Goal: Information Seeking & Learning: Learn about a topic

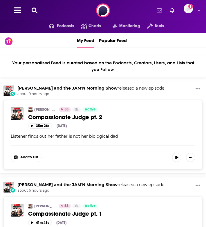
click at [34, 10] on icon at bounding box center [35, 11] width 6 height 6
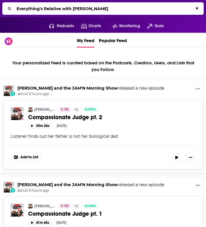
type input "Everything's Relative with Eve Sturges"
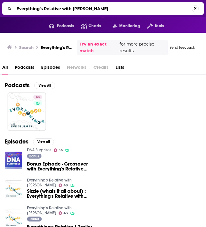
click at [27, 68] on span "Podcasts" at bounding box center [24, 69] width 19 height 12
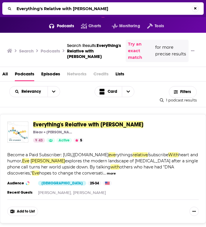
click at [43, 124] on span "Everything's Relative with Eve Sturges" at bounding box center [88, 124] width 110 height 7
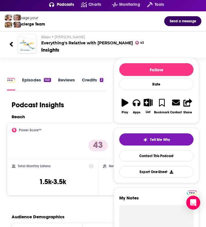
scroll to position [22, 0]
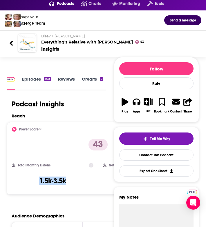
drag, startPoint x: 79, startPoint y: 182, endPoint x: 33, endPoint y: 182, distance: 46.0
click at [33, 182] on div "Total Monthly Listens 1.5k-3.5k" at bounding box center [52, 176] width 81 height 27
copy h3 "1.5k-3.5k"
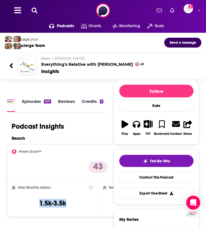
click at [35, 11] on icon at bounding box center [35, 11] width 6 height 6
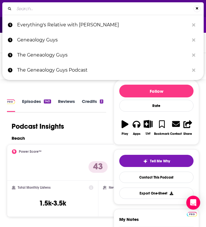
click at [39, 9] on input "Search..." at bounding box center [103, 8] width 179 height 9
type input "Hittin' the Bricks with Kathleen"
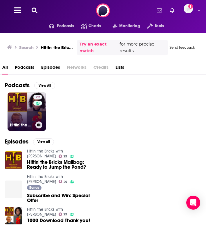
click at [16, 123] on h3 "Hittin' the Bricks with Kathleen" at bounding box center [21, 125] width 23 height 5
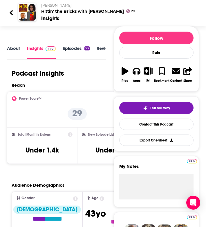
scroll to position [53, 0]
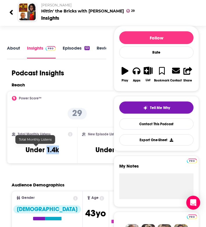
drag, startPoint x: 61, startPoint y: 153, endPoint x: 40, endPoint y: 152, distance: 20.9
click at [40, 152] on div "Total Monthly Listens Under 1.4k" at bounding box center [42, 145] width 70 height 36
copy h3 "1.4k"
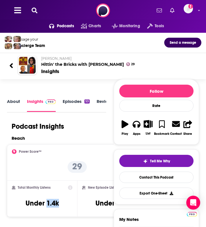
click at [36, 11] on icon at bounding box center [35, 11] width 6 height 6
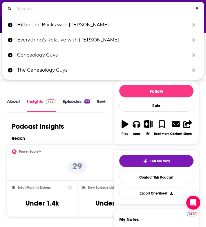
click at [36, 11] on input "Search..." at bounding box center [103, 8] width 179 height 9
type input "Their Voices Podcast"
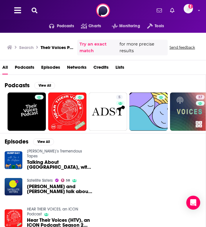
click at [25, 67] on span "Podcasts" at bounding box center [24, 69] width 19 height 12
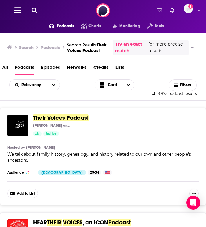
click at [61, 120] on span "Their Voices Podcast" at bounding box center [61, 117] width 56 height 7
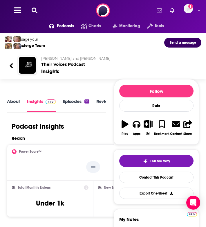
scroll to position [45, 0]
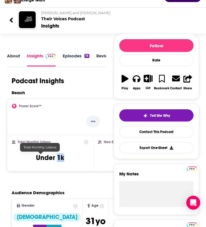
drag, startPoint x: 59, startPoint y: 157, endPoint x: 48, endPoint y: 158, distance: 10.2
click at [48, 158] on div "Total Monthly Listens Under 1k" at bounding box center [50, 153] width 76 height 27
copy h3 "1k"
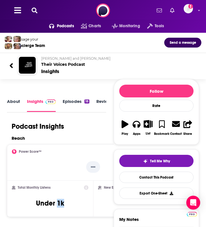
click at [36, 8] on icon at bounding box center [35, 11] width 6 height 6
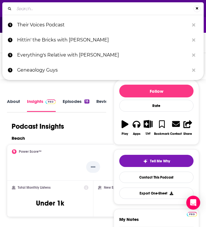
type input "Finding Family DNA"
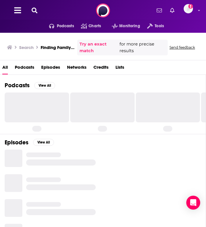
click at [23, 65] on span "Podcasts" at bounding box center [24, 69] width 19 height 12
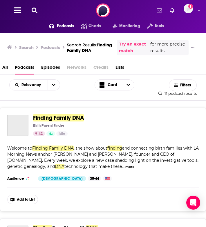
scroll to position [83, 0]
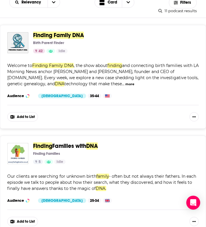
click at [54, 37] on span "Finding Family DNA" at bounding box center [58, 35] width 51 height 7
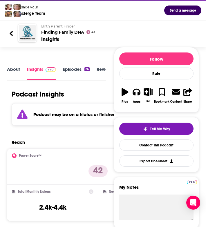
scroll to position [37, 0]
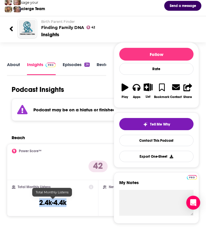
drag, startPoint x: 76, startPoint y: 202, endPoint x: 34, endPoint y: 202, distance: 41.1
click at [34, 202] on div "Total Monthly Listens 2.4k-4.4k" at bounding box center [52, 197] width 81 height 27
copy h3 "2.4k-4.4k"
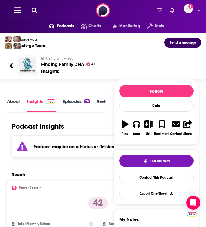
click at [35, 10] on icon at bounding box center [35, 11] width 6 height 6
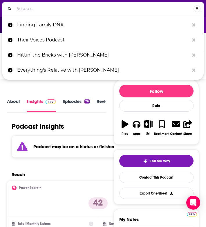
type input "Missing Pieces - NPE Life"
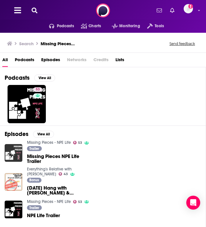
click at [13, 153] on img "Missing Pieces NPE Life Trailer" at bounding box center [14, 153] width 18 height 18
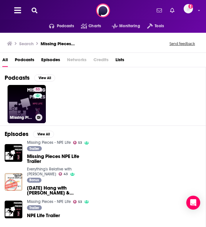
click at [30, 111] on link "53 Missing Pieces - NPE Life" at bounding box center [27, 104] width 38 height 38
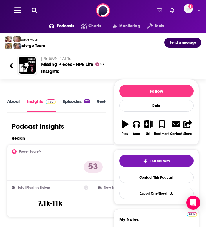
scroll to position [61, 0]
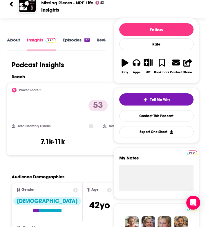
click at [26, 144] on div "Total Monthly Listens 7.1k-11k" at bounding box center [52, 137] width 81 height 27
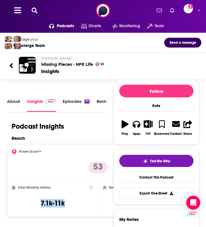
click at [33, 8] on icon at bounding box center [35, 11] width 6 height 6
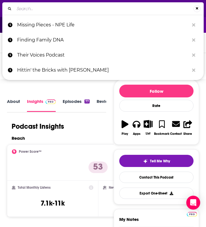
type input "Raising [PERSON_NAME] and [PERSON_NAME]"
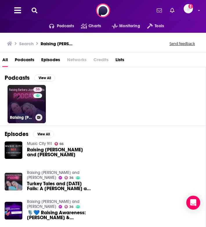
click at [28, 107] on link "36 Raising Barbara Jean and Wanda" at bounding box center [27, 104] width 38 height 38
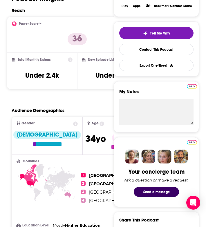
scroll to position [134, 0]
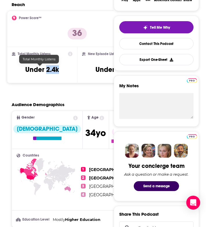
drag, startPoint x: 61, startPoint y: 72, endPoint x: 43, endPoint y: 72, distance: 17.7
click at [43, 72] on div "Total Monthly Listens Under 2.4k" at bounding box center [42, 65] width 61 height 27
copy h3 "2.4k"
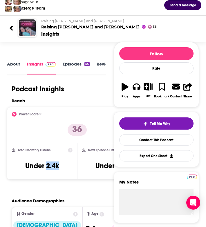
scroll to position [0, 0]
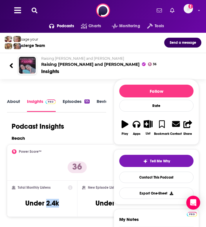
click at [35, 9] on icon at bounding box center [35, 11] width 6 height 6
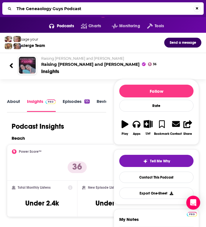
drag, startPoint x: 27, startPoint y: 10, endPoint x: -12, endPoint y: 8, distance: 38.5
click at [0, 8] on html "Podcasts Features Solutions Account Company Resources Say Hello </> Developer A…" at bounding box center [103, 113] width 206 height 227
click at [26, 9] on input "The Geneaology Guys Podcast" at bounding box center [103, 8] width 179 height 9
drag, startPoint x: 25, startPoint y: 9, endPoint x: 14, endPoint y: 9, distance: 11.6
click at [14, 9] on input "The Geneaology Guys Podcast" at bounding box center [103, 8] width 179 height 9
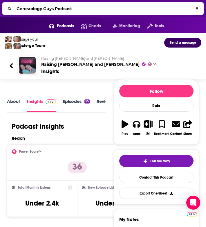
click at [70, 9] on input "Geneaology Guys Podcast" at bounding box center [103, 8] width 179 height 9
type input "Geneaology Guys"
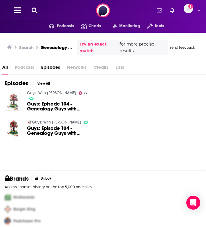
click at [15, 99] on img "Guys: Episode 104 - Genealogy Guys with Dave Anthony" at bounding box center [14, 102] width 18 height 18
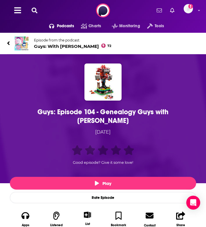
click at [108, 113] on div "Guys: Episode 104 - Genealogy Guys with Dave Anthony" at bounding box center [102, 115] width 183 height 17
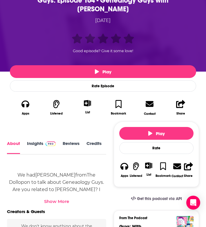
scroll to position [194, 0]
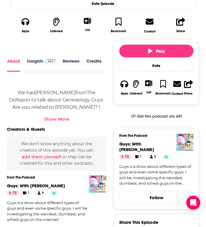
click at [36, 59] on link "Insights" at bounding box center [41, 65] width 29 height 13
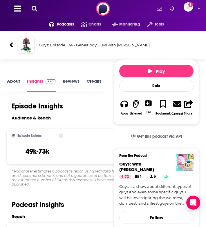
scroll to position [21, 0]
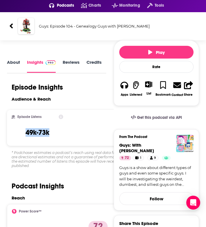
click at [24, 134] on div "Episode Listens 49k-73k" at bounding box center [38, 127] width 52 height 27
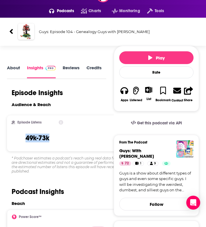
scroll to position [15, 0]
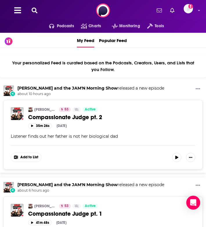
click at [34, 12] on icon at bounding box center [35, 11] width 6 height 6
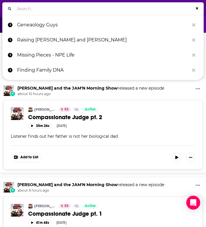
click at [34, 12] on input "Search..." at bounding box center [103, 8] width 179 height 9
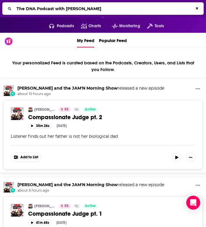
type input "The DNA Podcast with [PERSON_NAME]"
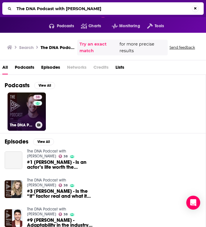
click at [22, 112] on link "38 The DNA Podcast with [PERSON_NAME]" at bounding box center [27, 111] width 38 height 38
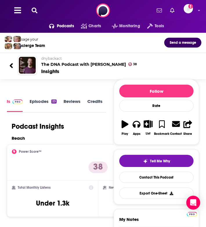
scroll to position [17, 0]
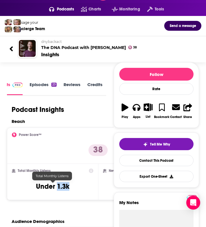
drag, startPoint x: 75, startPoint y: 184, endPoint x: 58, endPoint y: 188, distance: 17.4
click at [58, 188] on div "Total Monthly Listens Under 1.3k" at bounding box center [52, 181] width 81 height 27
copy h3 "1.3k"
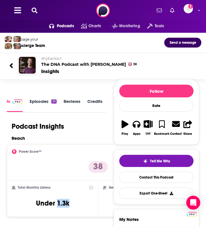
click at [35, 11] on icon at bounding box center [35, 11] width 6 height 6
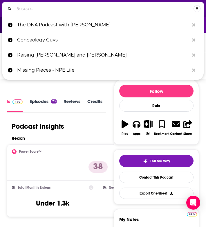
type input "Film & TV, The Creative Process"
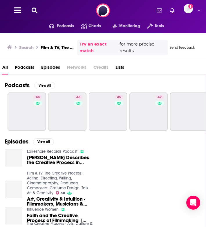
click at [26, 69] on span "Podcasts" at bounding box center [24, 69] width 19 height 12
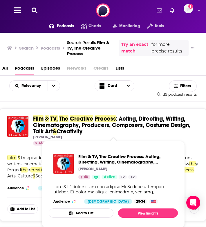
click at [61, 120] on span "The" at bounding box center [63, 118] width 9 height 7
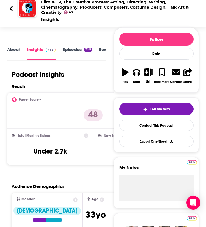
scroll to position [67, 0]
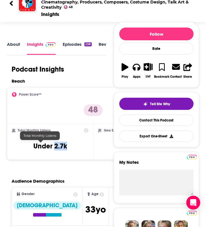
drag, startPoint x: 62, startPoint y: 146, endPoint x: 44, endPoint y: 146, distance: 17.7
click at [44, 146] on div "Total Monthly Listens Under 2.7k" at bounding box center [50, 141] width 76 height 27
copy h3 "2.7k"
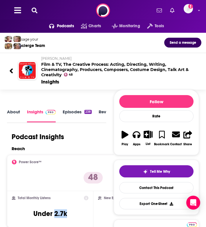
click at [34, 11] on icon at bounding box center [35, 11] width 6 height 6
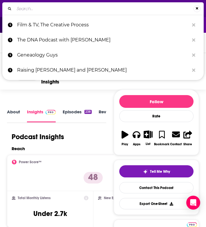
type input "SEEN: Women Behind the Lens"
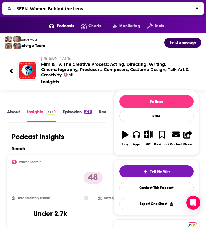
click at [34, 11] on input "SEEN: Women Behind the Lens" at bounding box center [103, 8] width 179 height 9
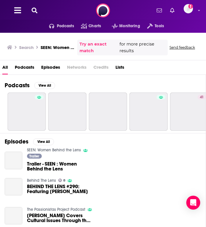
click at [25, 65] on span "Podcasts" at bounding box center [24, 69] width 19 height 12
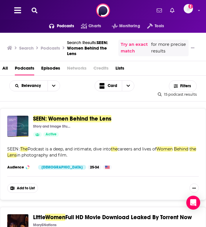
click at [52, 114] on div "SEEN: Women Behind the Lens Story and Image Studio | Courtyard Entertainment Ac…" at bounding box center [103, 154] width 206 height 92
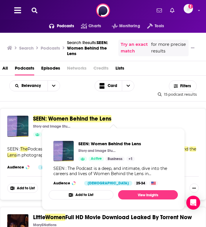
click at [52, 118] on span "SEEN: Women Behind the Lens" at bounding box center [72, 118] width 78 height 7
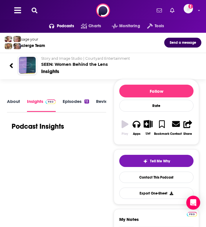
scroll to position [89, 0]
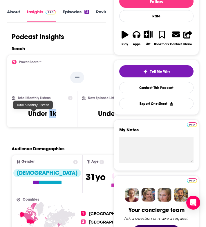
drag, startPoint x: 52, startPoint y: 116, endPoint x: 41, endPoint y: 117, distance: 11.3
click at [41, 117] on div "Total Monthly Listens Under 1k" at bounding box center [42, 109] width 61 height 27
copy h3 "1k"
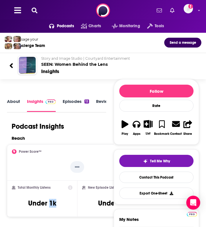
click at [37, 10] on icon at bounding box center [35, 11] width 6 height 6
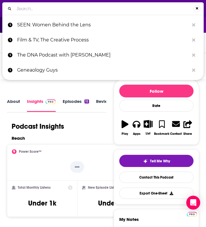
type input "The NYWIFT Podcast"
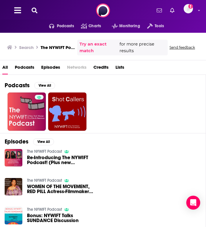
click at [26, 65] on span "Podcasts" at bounding box center [24, 69] width 19 height 12
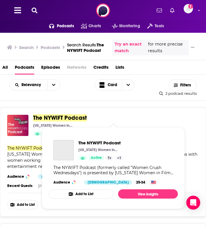
click at [48, 116] on span "The NYWIFT Podcast" at bounding box center [60, 117] width 54 height 7
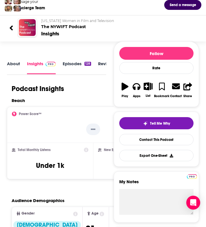
scroll to position [43, 0]
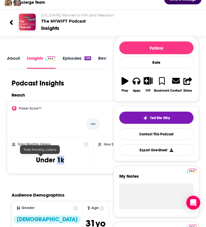
drag, startPoint x: 58, startPoint y: 163, endPoint x: 48, endPoint y: 162, distance: 10.0
click at [48, 162] on div "Total Monthly Listens Under 1k" at bounding box center [50, 155] width 76 height 27
copy h3 "1k"
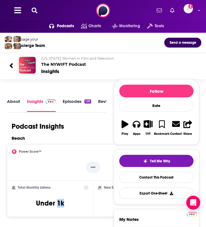
click at [34, 11] on icon at bounding box center [35, 11] width 6 height 6
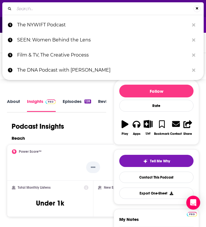
type input "Now You Know"
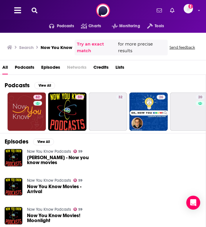
click at [21, 68] on span "Podcasts" at bounding box center [24, 69] width 19 height 12
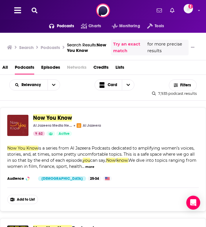
click at [51, 116] on span "Now You Know" at bounding box center [52, 117] width 39 height 7
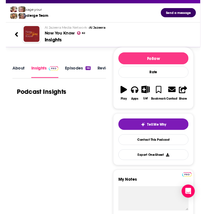
scroll to position [94, 0]
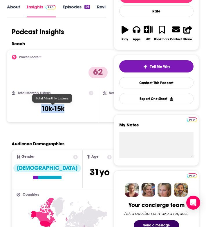
drag, startPoint x: 58, startPoint y: 112, endPoint x: 35, endPoint y: 112, distance: 22.6
click at [35, 112] on div "Total Monthly Listens 10k-15k" at bounding box center [52, 104] width 81 height 27
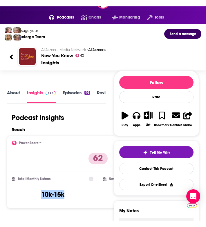
scroll to position [0, 0]
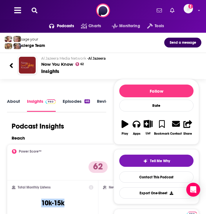
click at [35, 10] on icon at bounding box center [35, 11] width 6 height 6
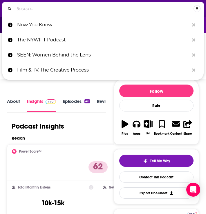
type input "The Reel Girls Club"
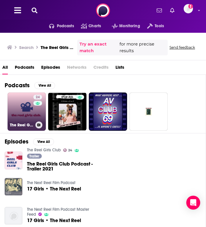
click at [21, 109] on link "24 The Reel Girls Club" at bounding box center [27, 111] width 38 height 38
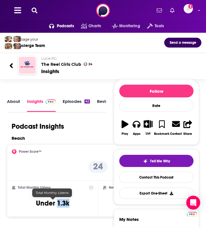
drag, startPoint x: 76, startPoint y: 204, endPoint x: 58, endPoint y: 204, distance: 18.5
click at [58, 204] on div "Total Monthly Listens Under 1.3k" at bounding box center [52, 198] width 81 height 27
copy h3 "1.3k"
click at [30, 7] on button at bounding box center [34, 10] width 9 height 7
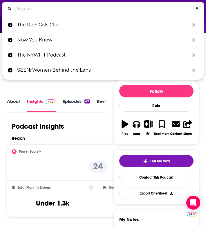
type input "MediaMaker Spotlight"
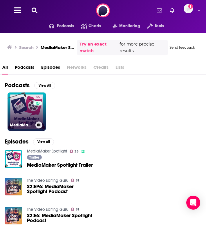
click at [25, 115] on link "35 MediaMaker Spotlight" at bounding box center [27, 111] width 38 height 38
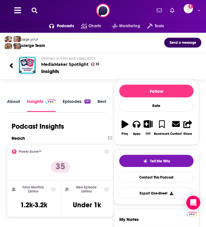
scroll to position [62, 0]
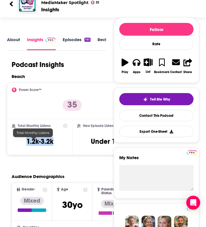
drag, startPoint x: 51, startPoint y: 146, endPoint x: 20, endPoint y: 146, distance: 30.4
click at [20, 146] on div "Total Monthly Listens 1.2k-3.2k" at bounding box center [40, 136] width 56 height 27
copy h3 "1.2k-3.2k"
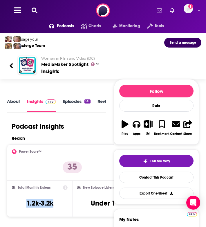
click at [31, 8] on button at bounding box center [34, 10] width 9 height 7
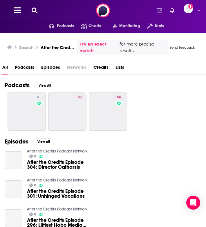
click at [27, 61] on div "All Podcasts Episodes Networks Credits Lists" at bounding box center [103, 67] width 206 height 14
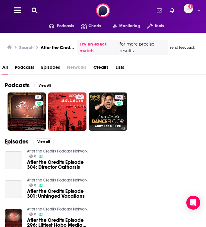
click at [22, 69] on span "Podcasts" at bounding box center [24, 69] width 19 height 12
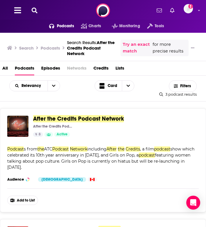
click at [60, 118] on span "After the Credits Podcast Network" at bounding box center [78, 118] width 91 height 7
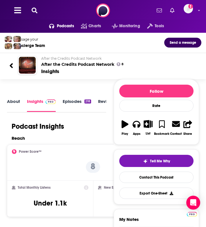
scroll to position [58, 0]
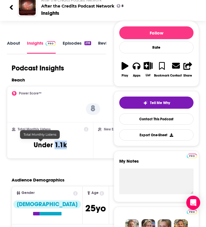
drag, startPoint x: 62, startPoint y: 147, endPoint x: 45, endPoint y: 147, distance: 16.8
click at [45, 147] on div "Total Monthly Listens Under 1.1k" at bounding box center [50, 140] width 76 height 27
copy h3 "1.1k"
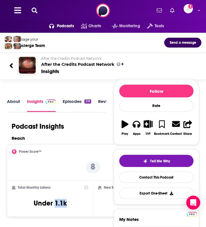
click at [34, 10] on icon at bounding box center [35, 11] width 6 height 6
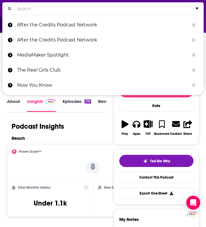
click at [34, 10] on input "Search..." at bounding box center [103, 8] width 179 height 9
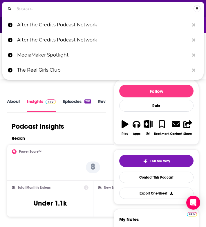
type input "Sisters Who Watch"
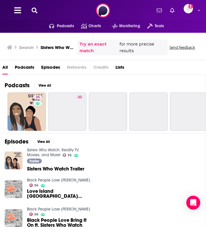
click at [26, 71] on span "Podcasts" at bounding box center [24, 69] width 19 height 12
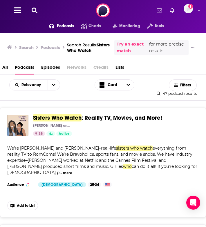
click at [62, 121] on span "Sisters Who Watch" at bounding box center [57, 117] width 48 height 7
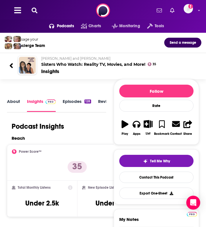
scroll to position [22, 0]
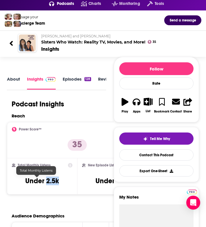
drag, startPoint x: 57, startPoint y: 183, endPoint x: 40, endPoint y: 183, distance: 16.8
click at [40, 183] on div "Total Monthly Listens Under 2.5k" at bounding box center [42, 176] width 61 height 27
copy h3 "2.5k"
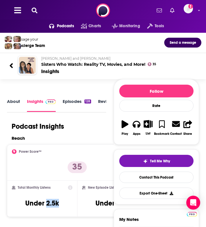
click at [32, 9] on icon at bounding box center [35, 11] width 6 height 6
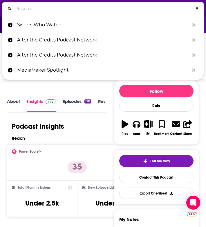
type input "[PERSON_NAME]'s TV Podcast"
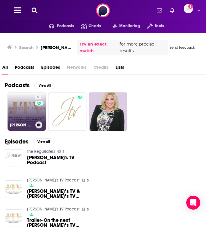
click at [17, 109] on link "5 [PERSON_NAME]'s TV Podcast" at bounding box center [27, 111] width 38 height 38
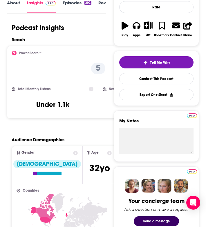
scroll to position [100, 0]
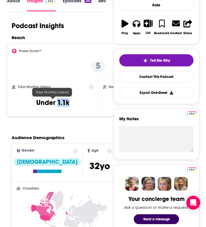
drag, startPoint x: 80, startPoint y: 102, endPoint x: 57, endPoint y: 103, distance: 22.9
click at [57, 103] on div "Total Monthly Listens Under 1.1k" at bounding box center [52, 98] width 81 height 27
copy h3 "1.1k"
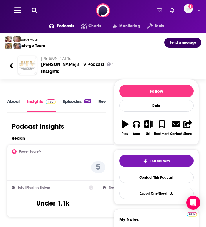
click at [36, 6] on div "Podcasts Charts Monitoring Tools For Business For Podcasters More Add a profile…" at bounding box center [103, 10] width 206 height 21
click at [36, 10] on icon at bounding box center [35, 11] width 6 height 6
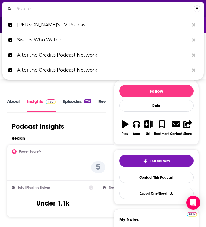
type input "SheSources"
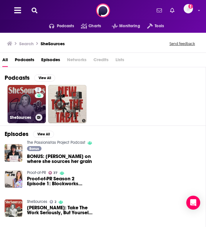
click at [27, 111] on link "2 SheSources" at bounding box center [27, 104] width 38 height 38
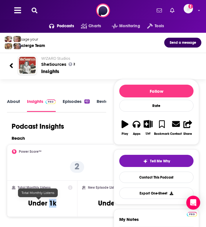
drag, startPoint x: 56, startPoint y: 205, endPoint x: 46, endPoint y: 204, distance: 10.1
click at [46, 204] on div "Total Monthly Listens Under 1k" at bounding box center [42, 198] width 61 height 27
copy h3 "1k"
click at [34, 10] on icon at bounding box center [35, 11] width 6 height 6
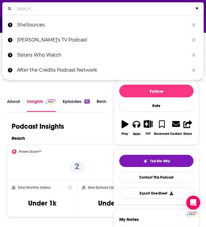
type input "Break the Frame: The Companion Podcast"
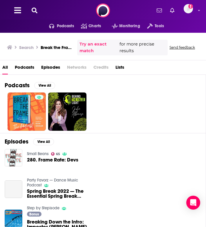
click at [24, 70] on span "Podcasts" at bounding box center [24, 69] width 19 height 12
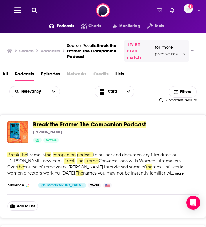
click at [43, 123] on span "Break the Frame: The Companion Podcast" at bounding box center [89, 124] width 113 height 7
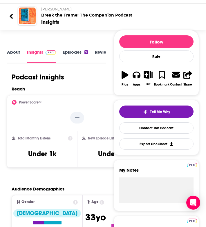
scroll to position [51, 0]
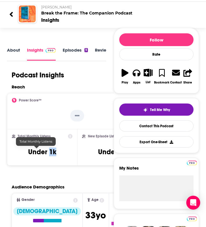
drag, startPoint x: 54, startPoint y: 152, endPoint x: 45, endPoint y: 153, distance: 9.0
click at [45, 153] on div "Total Monthly Listens Under 1k" at bounding box center [42, 147] width 61 height 27
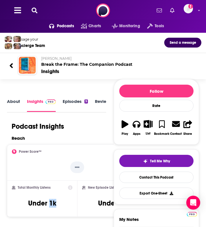
click at [33, 8] on icon at bounding box center [35, 11] width 6 height 6
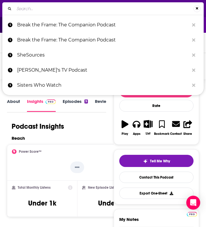
type input "Shoes Off Inside with MKT"
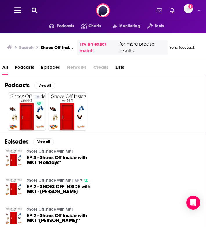
click at [29, 68] on span "Podcasts" at bounding box center [24, 69] width 19 height 12
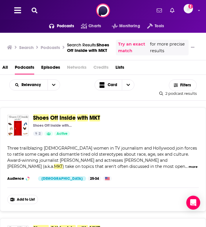
scroll to position [23, 0]
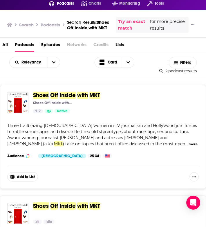
click at [48, 102] on p "Shoes Off Inside with MKT" at bounding box center [52, 102] width 39 height 5
click at [42, 95] on span "Shoes" at bounding box center [41, 95] width 16 height 7
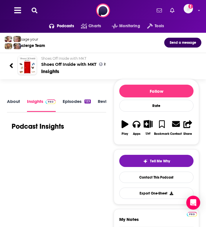
scroll to position [59, 0]
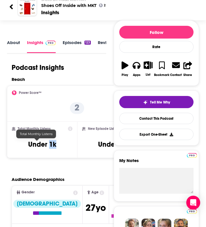
drag, startPoint x: 53, startPoint y: 146, endPoint x: 45, endPoint y: 146, distance: 8.4
click at [45, 146] on div "Total Monthly Listens Under 1k" at bounding box center [42, 139] width 61 height 27
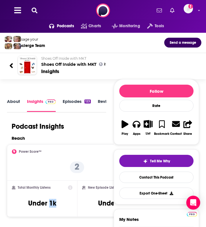
click at [35, 11] on icon at bounding box center [35, 11] width 6 height 6
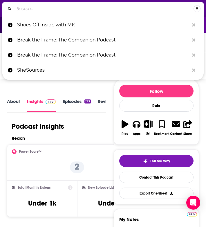
type input "Influence Women"
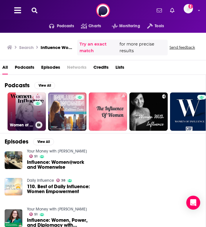
click at [26, 120] on link "33 Women of Influence by SheSpeaks" at bounding box center [27, 111] width 38 height 38
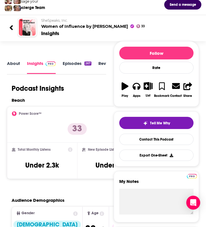
scroll to position [41, 0]
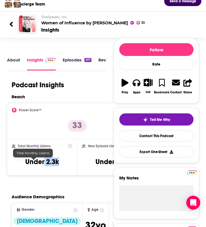
drag, startPoint x: 51, startPoint y: 165, endPoint x: 37, endPoint y: 166, distance: 14.5
click at [37, 166] on div "Total Monthly Listens Under 2.3k" at bounding box center [42, 157] width 61 height 27
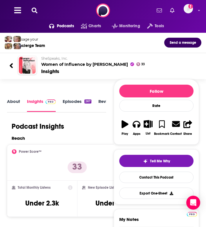
click at [35, 5] on div "Podcasts Charts Monitoring Tools For Business For Podcasters More Add a profile…" at bounding box center [103, 10] width 206 height 21
click at [34, 8] on icon at bounding box center [35, 11] width 6 height 6
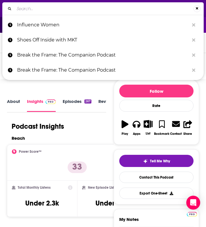
type input "Hitting Her Mark"
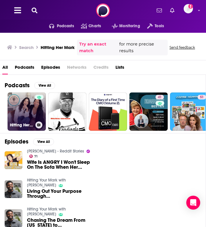
click at [31, 109] on link "Hitting Her Mark" at bounding box center [27, 111] width 38 height 38
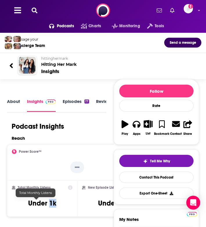
drag, startPoint x: 53, startPoint y: 207, endPoint x: 43, endPoint y: 205, distance: 10.5
click at [43, 205] on div "Total Monthly Listens Under 1k" at bounding box center [42, 198] width 61 height 27
click at [36, 10] on icon at bounding box center [35, 11] width 6 height 6
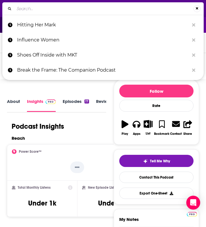
type input "The Good Girls Show with Pari"
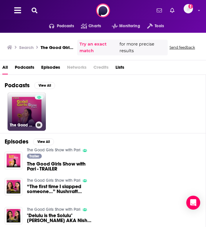
click at [19, 112] on link "The Good Girls Show with Pari" at bounding box center [27, 111] width 38 height 38
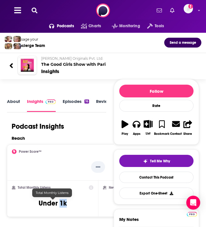
drag, startPoint x: 71, startPoint y: 206, endPoint x: 60, endPoint y: 205, distance: 10.7
click at [60, 205] on div "Total Monthly Listens Under 1k" at bounding box center [52, 198] width 81 height 27
click at [34, 11] on icon at bounding box center [35, 11] width 6 height 6
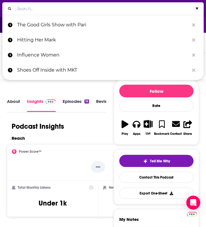
type input "Act Like a Mother"
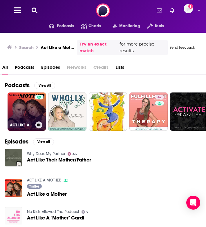
click at [23, 116] on link "ACT LIKE A MOTHER" at bounding box center [27, 111] width 38 height 38
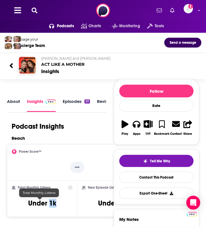
drag, startPoint x: 57, startPoint y: 203, endPoint x: 47, endPoint y: 204, distance: 10.2
click at [47, 204] on div "Total Monthly Listens Under 1k" at bounding box center [42, 198] width 61 height 27
click at [32, 11] on icon at bounding box center [35, 11] width 6 height 6
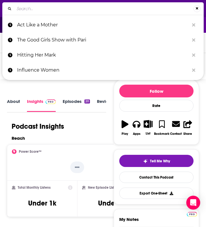
type input "Talk of Fame Podcast"
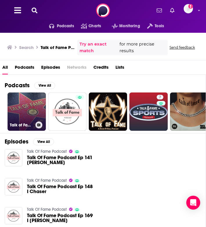
click at [19, 113] on link "Talk of Fame Podcast" at bounding box center [27, 111] width 38 height 38
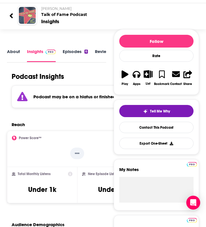
scroll to position [56, 0]
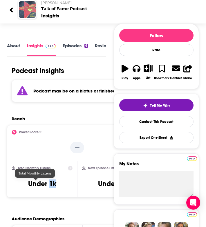
drag, startPoint x: 51, startPoint y: 189, endPoint x: 43, endPoint y: 186, distance: 8.6
click at [43, 186] on div "Total Monthly Listens Under 1k" at bounding box center [42, 179] width 61 height 27
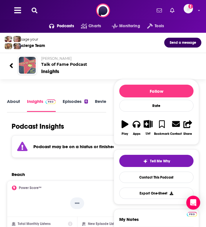
click at [33, 11] on icon at bounding box center [35, 11] width 6 height 6
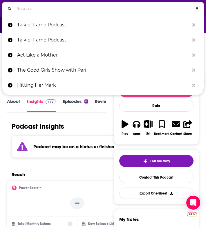
type input "Behind the Velvelt Rope"
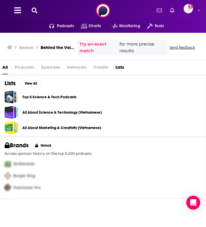
click at [34, 10] on icon at bounding box center [35, 11] width 6 height 6
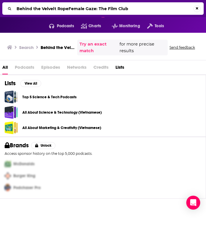
click at [34, 10] on input "Behind the Velvelt RopeFemale Gaze: The Film Club" at bounding box center [103, 8] width 179 height 9
type input "[DEMOGRAPHIC_DATA] Gaze: The Film Club"
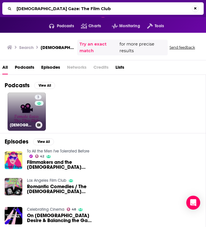
click at [23, 111] on link "3 [DEMOGRAPHIC_DATA] Gaze: The Film Club" at bounding box center [27, 111] width 38 height 38
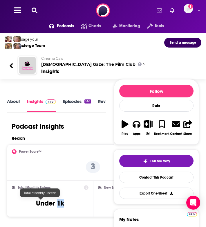
drag, startPoint x: 56, startPoint y: 205, endPoint x: 47, endPoint y: 204, distance: 8.5
click at [47, 204] on div "Total Monthly Listens Under 1k" at bounding box center [50, 198] width 76 height 27
click at [35, 11] on icon at bounding box center [35, 11] width 6 height 6
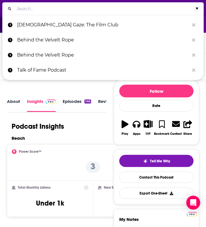
type input "Her First Take"
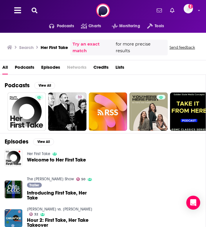
click at [28, 65] on span "Podcasts" at bounding box center [24, 69] width 19 height 12
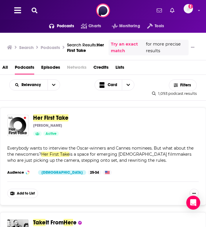
click at [48, 120] on span "Her First Take" at bounding box center [50, 117] width 35 height 7
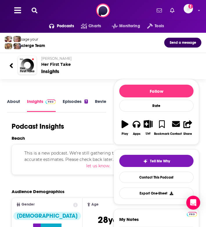
click at [34, 10] on icon at bounding box center [35, 11] width 6 height 6
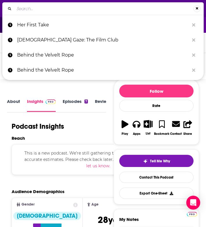
type input "Girls on Film"
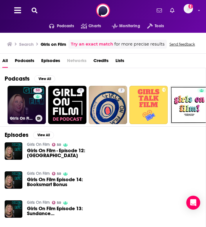
click at [22, 97] on link "50 Girls On Film" at bounding box center [27, 105] width 38 height 38
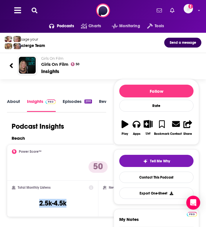
drag, startPoint x: 75, startPoint y: 203, endPoint x: 28, endPoint y: 203, distance: 46.3
click at [28, 203] on div "Total Monthly Listens 2.5k-4.5k" at bounding box center [52, 198] width 81 height 27
click at [34, 10] on icon at bounding box center [35, 11] width 6 height 6
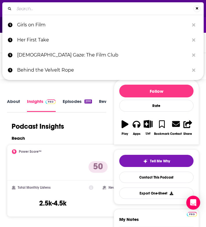
click at [34, 10] on input "Search..." at bounding box center [103, 8] width 179 height 9
type input "Women in Film and TV Podcast"
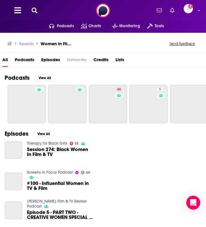
click at [28, 61] on span "Podcasts" at bounding box center [24, 61] width 19 height 12
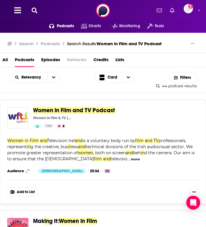
click at [54, 107] on span "Women in Film and TV Podcast" at bounding box center [74, 110] width 82 height 7
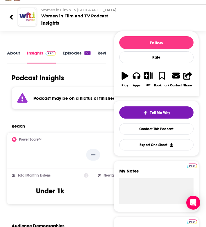
scroll to position [53, 0]
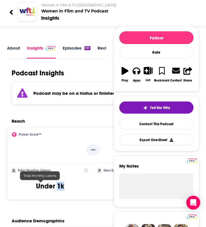
drag, startPoint x: 59, startPoint y: 190, endPoint x: 48, endPoint y: 187, distance: 11.7
click at [48, 187] on div "Total Monthly Listens Under 1k" at bounding box center [50, 181] width 76 height 27
copy h3 "1k"
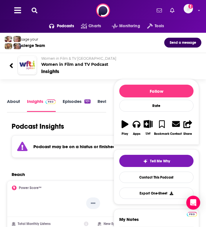
click at [34, 13] on icon at bounding box center [35, 11] width 6 height 6
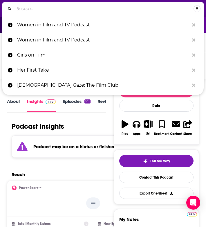
type input "The Screenwriting Life"
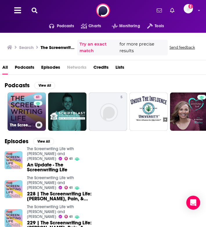
click at [19, 123] on h3 "The Screenwriting Life with Meg LeFauve and Lorien McKenna" at bounding box center [21, 125] width 23 height 5
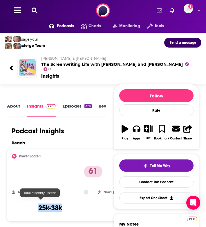
drag, startPoint x: 62, startPoint y: 204, endPoint x: 27, endPoint y: 204, distance: 34.8
click at [27, 204] on div "Total Monthly Listens 25k-38k" at bounding box center [50, 203] width 76 height 27
copy h3 "25k-38k"
click at [31, 8] on button at bounding box center [34, 10] width 9 height 7
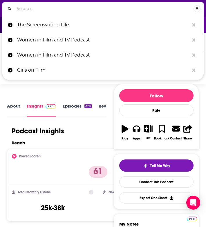
type input "Filmmaking Friends Podcast"
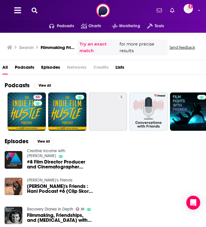
click at [27, 67] on span "Podcasts" at bounding box center [24, 69] width 19 height 12
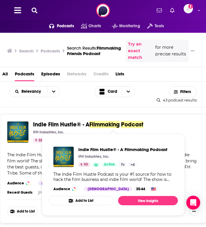
click at [47, 123] on span "Indie Film Hustle® - A" at bounding box center [61, 124] width 56 height 7
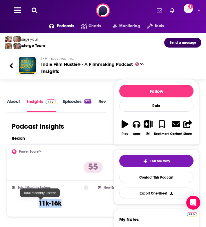
drag, startPoint x: 57, startPoint y: 203, endPoint x: 25, endPoint y: 202, distance: 31.6
click at [25, 202] on div "Total Monthly Listens 11k-16k" at bounding box center [50, 198] width 76 height 27
copy h3 "11k-16k"
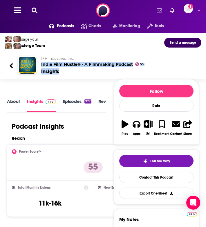
drag, startPoint x: 65, startPoint y: 76, endPoint x: 39, endPoint y: 64, distance: 29.4
click at [39, 64] on div "IFH Industries, Inc. Indie Film Hustle® - A Filmmaking Podcast 55 Insights" at bounding box center [103, 65] width 196 height 28
click at [16, 104] on link "About" at bounding box center [13, 104] width 13 height 13
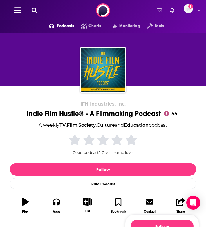
scroll to position [161, 0]
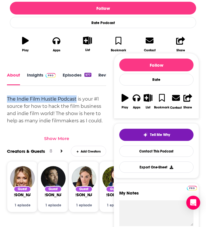
copy div "The Indie Film Hustle Podcast"
drag, startPoint x: 6, startPoint y: 100, endPoint x: 76, endPoint y: 101, distance: 70.4
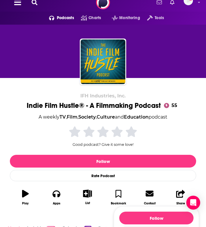
scroll to position [0, 0]
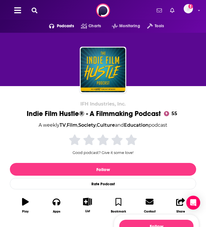
click at [34, 10] on icon at bounding box center [35, 11] width 6 height 6
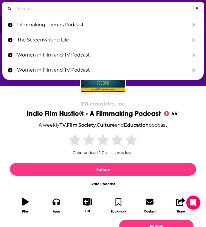
type input "Call Me Adam Podcast"
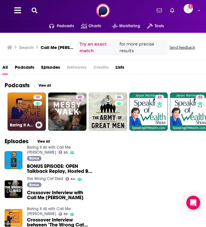
click at [18, 113] on link "30 Baring It All with Call Me Adam" at bounding box center [27, 111] width 38 height 38
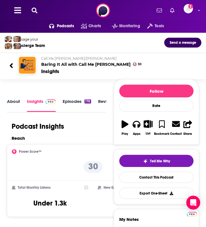
scroll to position [47, 0]
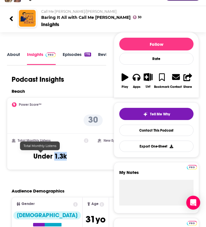
drag, startPoint x: 56, startPoint y: 158, endPoint x: 45, endPoint y: 158, distance: 10.2
click at [45, 158] on h3 "Under 1.3k" at bounding box center [49, 156] width 33 height 9
copy h3 "1.3k"
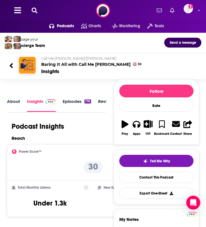
click at [37, 15] on div "Podcasts Charts Monitoring Tools For Business For Podcasters More Add a profile…" at bounding box center [103, 10] width 206 height 21
click at [36, 11] on icon at bounding box center [35, 11] width 6 height 6
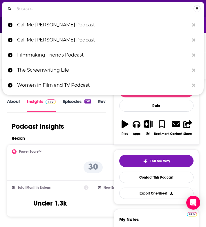
type input "Unspooled"
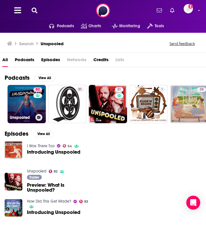
click at [26, 115] on h3 "Unspooled" at bounding box center [21, 117] width 23 height 5
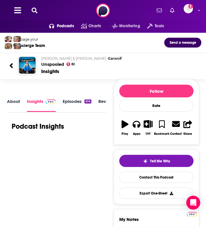
click at [16, 101] on link "About" at bounding box center [13, 104] width 13 height 13
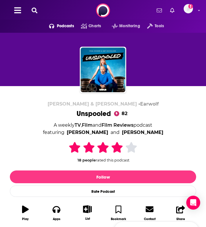
scroll to position [116, 0]
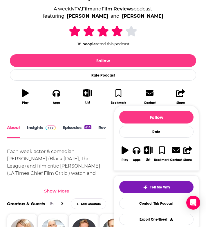
click at [54, 190] on div "Show More" at bounding box center [56, 191] width 25 height 6
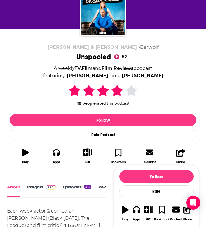
scroll to position [201, 0]
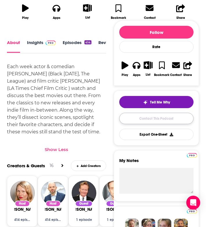
click at [161, 120] on link "Contact This Podcast" at bounding box center [156, 118] width 74 height 11
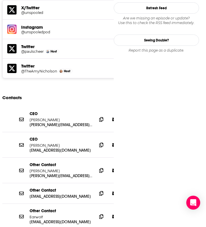
scroll to position [531, 0]
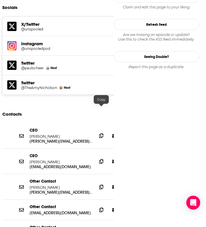
click at [100, 133] on icon at bounding box center [101, 135] width 4 height 5
click at [103, 159] on icon at bounding box center [101, 161] width 4 height 5
click at [100, 157] on div at bounding box center [101, 154] width 5 height 5
click at [100, 207] on icon at bounding box center [101, 209] width 4 height 5
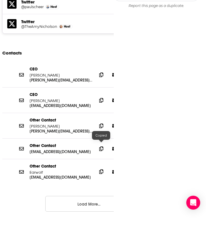
click at [99, 169] on icon at bounding box center [101, 171] width 4 height 5
click at [72, 196] on button "Load More..." at bounding box center [88, 204] width 87 height 16
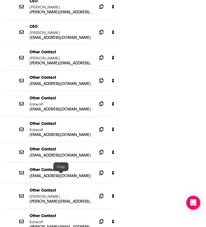
scroll to position [703, 0]
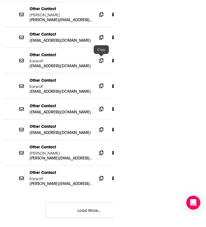
click at [101, 83] on icon at bounding box center [101, 85] width 4 height 5
click at [101, 106] on icon at bounding box center [101, 108] width 4 height 5
click at [99, 150] on icon at bounding box center [101, 152] width 4 height 5
click at [100, 176] on icon at bounding box center [101, 178] width 4 height 5
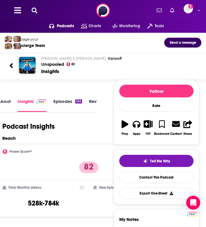
scroll to position [62, 0]
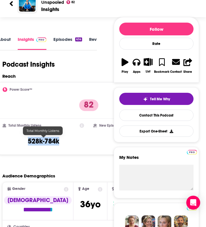
drag, startPoint x: 73, startPoint y: 142, endPoint x: 23, endPoint y: 143, distance: 49.8
click at [23, 143] on div "Total Monthly Listens 528k-784k" at bounding box center [43, 136] width 81 height 27
copy h3 "528k-784k"
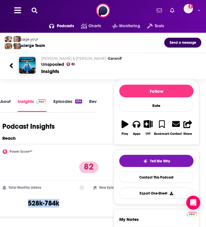
click at [36, 11] on icon at bounding box center [35, 11] width 6 height 6
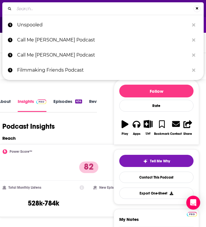
type input "Hollywood Handbook"
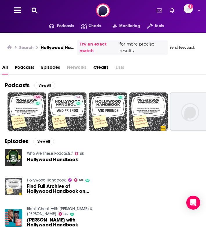
click at [32, 8] on icon at bounding box center [35, 11] width 6 height 6
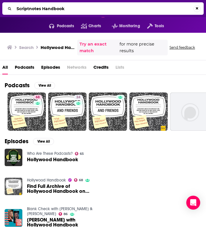
click at [32, 8] on input "Scriptnotes Handbook" at bounding box center [103, 8] width 179 height 9
type input "Scriptnotes"
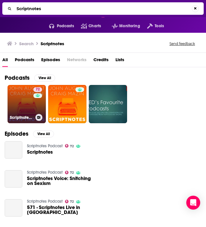
click at [22, 103] on link "72 Scriptnotes Podcast" at bounding box center [27, 104] width 38 height 38
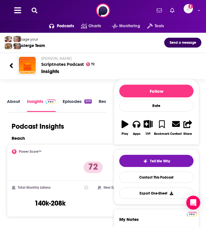
scroll to position [25, 0]
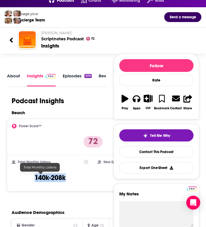
drag, startPoint x: 25, startPoint y: 177, endPoint x: 60, endPoint y: 177, distance: 35.0
click at [60, 177] on div "Total Monthly Listens 140k-208k" at bounding box center [50, 173] width 76 height 27
copy h3 "140k-208k"
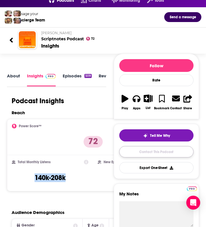
click at [140, 152] on link "Contact This Podcast" at bounding box center [156, 151] width 74 height 11
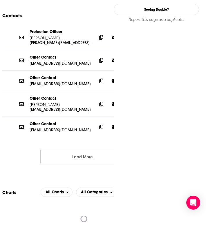
scroll to position [647, 0]
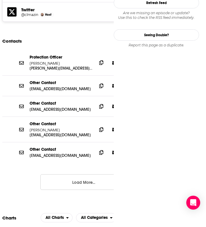
click at [103, 60] on icon at bounding box center [101, 62] width 4 height 5
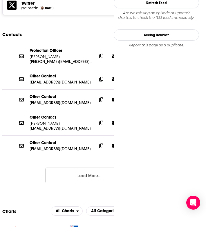
click at [102, 54] on icon at bounding box center [101, 56] width 4 height 5
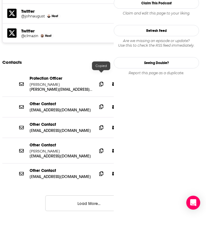
click at [101, 104] on icon at bounding box center [101, 106] width 4 height 5
click at [104, 123] on span at bounding box center [101, 127] width 9 height 9
click at [100, 148] on icon at bounding box center [101, 150] width 4 height 5
click at [100, 171] on icon at bounding box center [101, 173] width 4 height 5
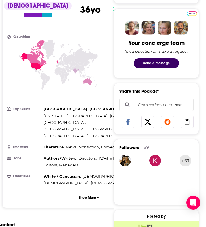
scroll to position [0, 0]
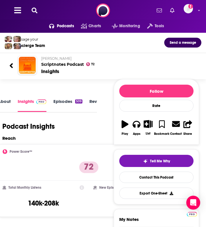
click at [37, 9] on icon at bounding box center [35, 11] width 6 height 6
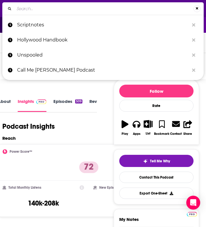
type input "Just Shoot It"
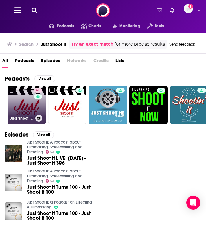
click at [17, 107] on link "61 Just Shoot It: A Podcast about Filmmaking, Screenwriting and Directing" at bounding box center [27, 105] width 38 height 38
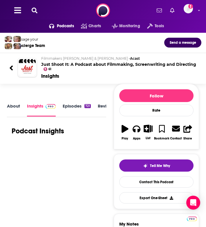
click at [13, 103] on link "About" at bounding box center [13, 109] width 13 height 13
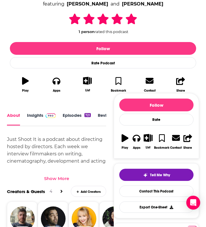
scroll to position [137, 0]
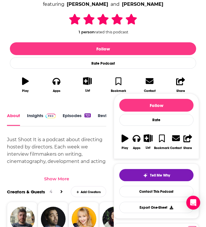
click at [53, 179] on div "Show More" at bounding box center [56, 179] width 25 height 6
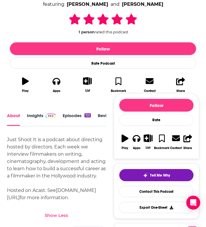
click at [36, 114] on link "Insights" at bounding box center [41, 119] width 29 height 13
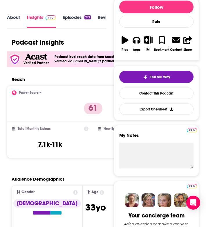
scroll to position [94, 0]
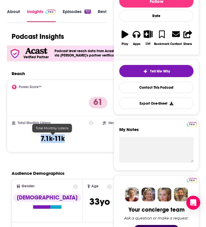
drag, startPoint x: 43, startPoint y: 140, endPoint x: 64, endPoint y: 140, distance: 20.6
click at [64, 140] on div "Total Monthly Listens 7.1k-11k" at bounding box center [52, 133] width 81 height 27
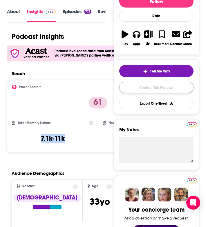
click at [147, 87] on link "Contact This Podcast" at bounding box center [156, 87] width 74 height 11
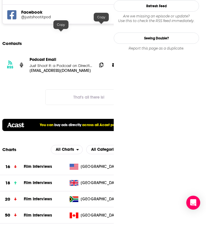
scroll to position [574, 0]
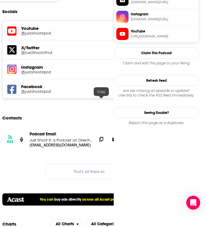
click at [102, 137] on icon at bounding box center [101, 139] width 4 height 5
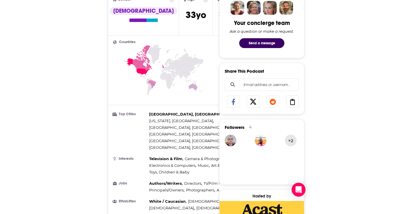
scroll to position [0, 0]
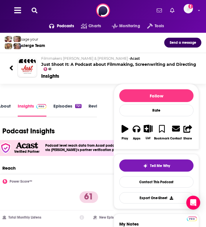
click at [13, 28] on div "Podcasts Charts Monitoring Tools For Business For Podcasters More" at bounding box center [103, 26] width 206 height 13
click at [15, 17] on div "Podcasts Charts Monitoring Tools For Business For Podcasters More Add a profile…" at bounding box center [103, 10] width 206 height 21
click at [17, 13] on icon at bounding box center [17, 10] width 7 height 8
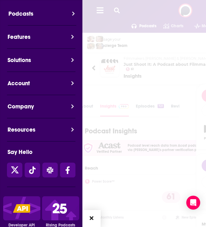
click at [32, 16] on button "Podcasts" at bounding box center [44, 17] width 82 height 16
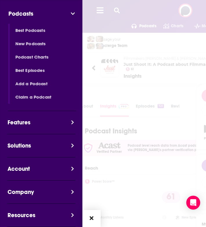
click at [71, 10] on button "Podcasts" at bounding box center [44, 17] width 82 height 16
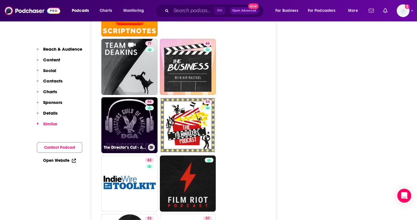
scroll to position [1432, 0]
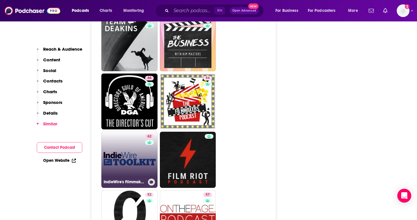
click at [129, 135] on link "62 IndieWire's Filmmaker Toolkit" at bounding box center [129, 160] width 56 height 56
type input "https://www.podchaser.com/podcasts/indiewires-filmmaker-toolkit-238992"
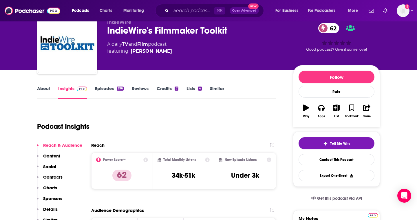
scroll to position [29, 0]
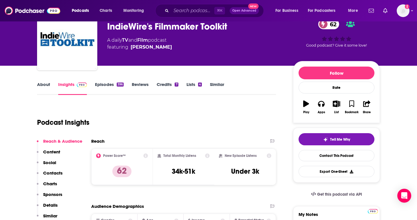
click at [45, 85] on link "About" at bounding box center [43, 88] width 13 height 13
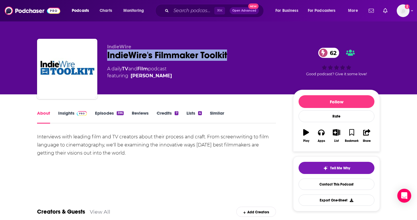
drag, startPoint x: 240, startPoint y: 53, endPoint x: 103, endPoint y: 57, distance: 137.0
click at [103, 57] on div "IndieWire IndieWire's Filmmaker Toolkit 62 A daily TV and Film podcast featurin…" at bounding box center [208, 70] width 343 height 63
copy h1 "IndieWire's Filmmaker Toolkit"
click at [68, 119] on link "Insights" at bounding box center [72, 116] width 29 height 13
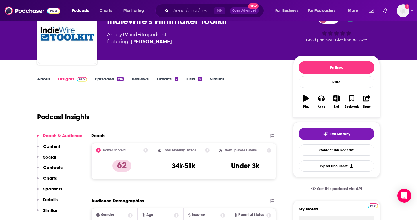
scroll to position [67, 0]
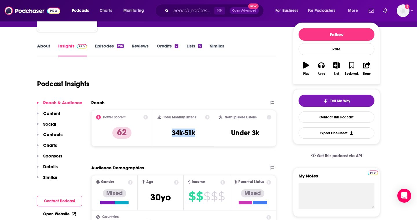
drag, startPoint x: 204, startPoint y: 132, endPoint x: 159, endPoint y: 132, distance: 45.2
click at [159, 132] on div "Total Monthly Listens 34k-51k" at bounding box center [184, 128] width 52 height 27
copy h3 "34k-51k"
click at [205, 119] on link "Contact This Podcast" at bounding box center [337, 117] width 76 height 11
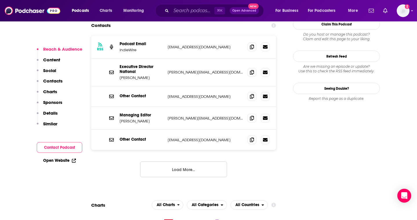
scroll to position [571, 0]
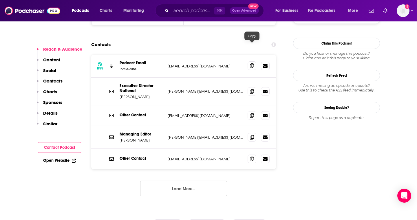
click at [205, 61] on span at bounding box center [252, 65] width 9 height 9
click at [205, 87] on div at bounding box center [259, 91] width 22 height 9
click at [205, 87] on span at bounding box center [252, 91] width 9 height 9
click at [205, 113] on icon at bounding box center [252, 115] width 4 height 5
click at [205, 135] on icon at bounding box center [252, 137] width 4 height 5
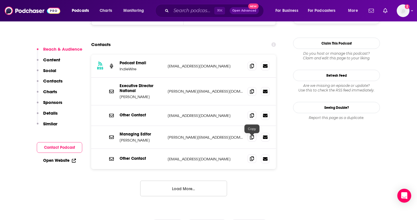
click at [205, 154] on span at bounding box center [252, 158] width 9 height 9
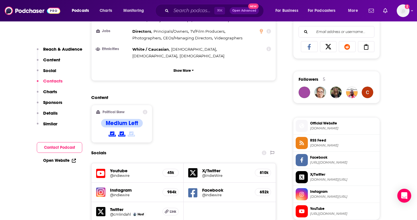
scroll to position [0, 0]
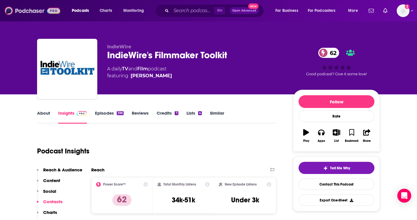
click at [16, 11] on img at bounding box center [33, 10] width 56 height 11
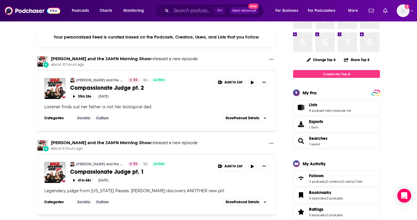
scroll to position [36, 0]
click at [90, 58] on link "[PERSON_NAME] and the JAM'N Morning Show" at bounding box center [101, 58] width 100 height 5
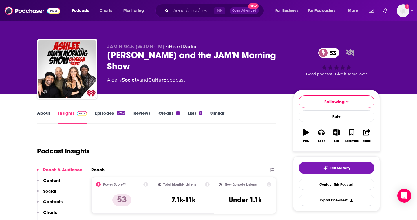
scroll to position [91, 0]
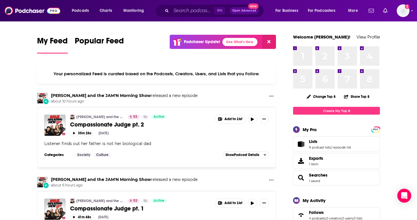
click at [132, 142] on span "Listener finds out her father is not her biological dad" at bounding box center [97, 143] width 107 height 5
click at [131, 123] on span "Compassionate Judge pt. 2" at bounding box center [107, 124] width 74 height 7
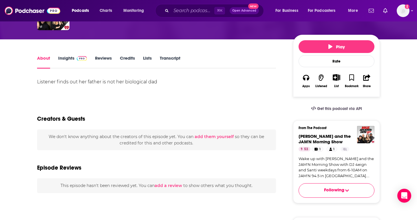
scroll to position [3, 0]
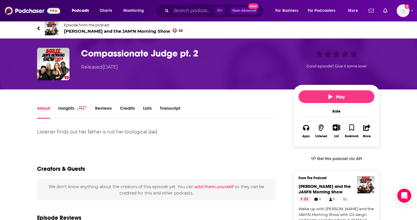
click at [66, 110] on link "Insights" at bounding box center [72, 111] width 29 height 13
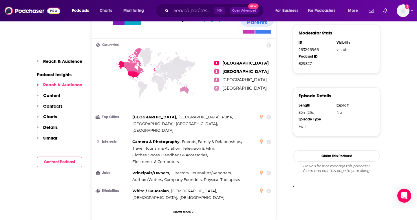
scroll to position [361, 0]
click at [12, 15] on img at bounding box center [33, 10] width 56 height 11
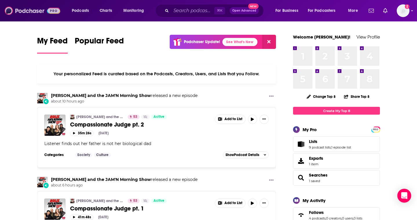
click at [7, 6] on img at bounding box center [33, 10] width 56 height 11
click at [81, 12] on span "Podcasts" at bounding box center [80, 11] width 17 height 8
